Goal: Task Accomplishment & Management: Complete application form

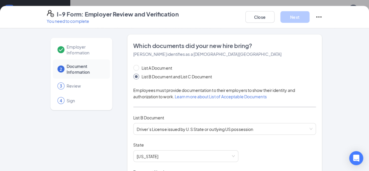
scroll to position [178, 0]
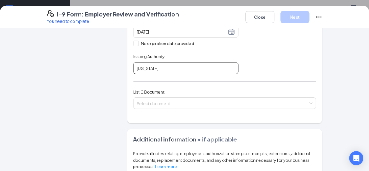
click at [140, 67] on input "[US_STATE]" at bounding box center [185, 68] width 105 height 12
type input "[US_STATE] Bureau of Motor Vehicles"
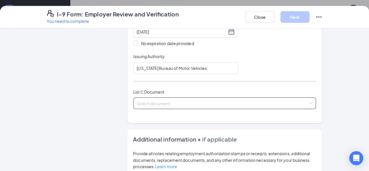
click at [143, 101] on input "search" at bounding box center [223, 101] width 172 height 9
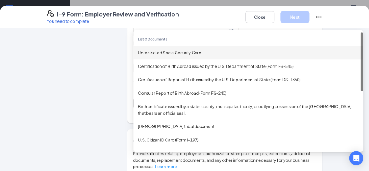
click at [157, 49] on div "Unrestricted Social Security Card" at bounding box center [248, 52] width 220 height 6
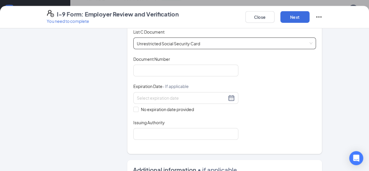
scroll to position [240, 0]
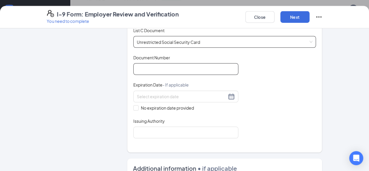
click at [139, 64] on input "Document Number" at bounding box center [185, 69] width 105 height 12
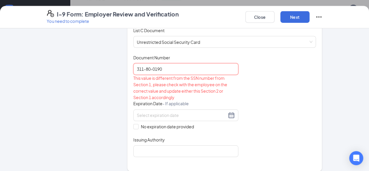
type input "311-80-0190"
click at [266, 91] on div "Document Title Unrestricted Social Security Card Document Number 311-80-0190 Th…" at bounding box center [224, 106] width 183 height 102
click at [133, 124] on input "No expiration date provided" at bounding box center [135, 126] width 4 height 4
checkbox input "true"
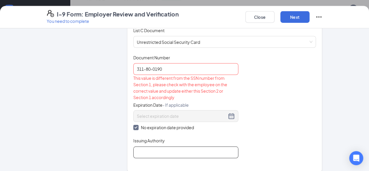
click at [137, 152] on input "Issuing Authority" at bounding box center [185, 152] width 105 height 12
type input "Social Security Administration"
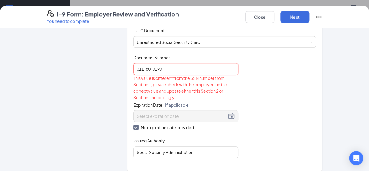
click at [137, 67] on input "311-80-0190" at bounding box center [185, 69] width 105 height 12
click at [133, 66] on input "311-800190" at bounding box center [185, 69] width 105 height 12
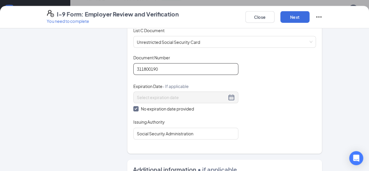
type input "311800190"
click at [271, 72] on div "Document Title Unrestricted Social Security Card Document Number 311800190 Expi…" at bounding box center [224, 97] width 183 height 85
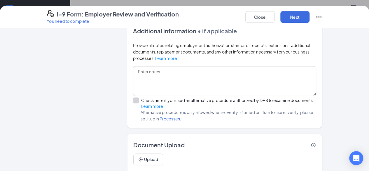
scroll to position [446, 0]
click at [309, 15] on button "Next" at bounding box center [294, 17] width 29 height 12
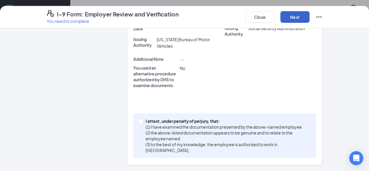
scroll to position [170, 0]
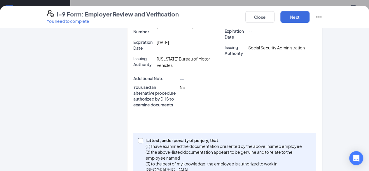
click at [138, 138] on input "I attest, under penalty of [PERSON_NAME], that: (1) I have examined the documen…" at bounding box center [140, 140] width 4 height 4
checkbox input "true"
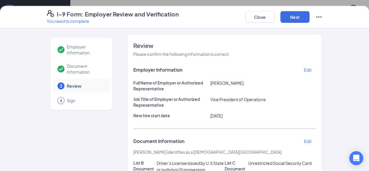
scroll to position [92, 0]
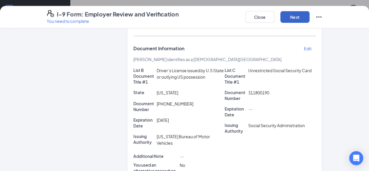
click at [309, 19] on button "Next" at bounding box center [294, 17] width 29 height 12
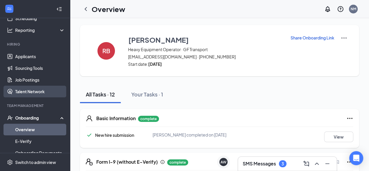
scroll to position [35, 0]
